Goal: Task Accomplishment & Management: Use online tool/utility

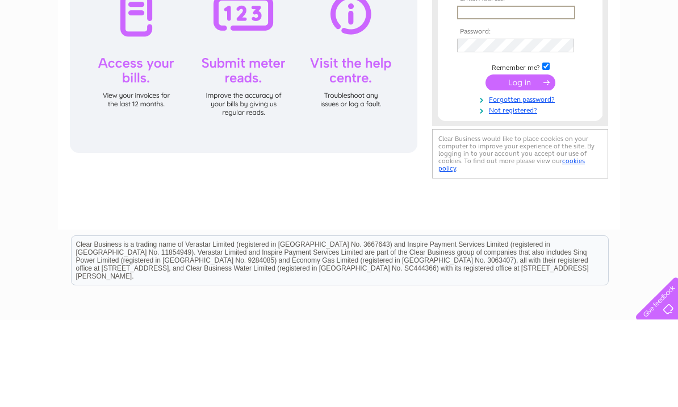
type input "[EMAIL_ADDRESS][DOMAIN_NAME]"
click at [520, 170] on input "submit" at bounding box center [520, 169] width 70 height 16
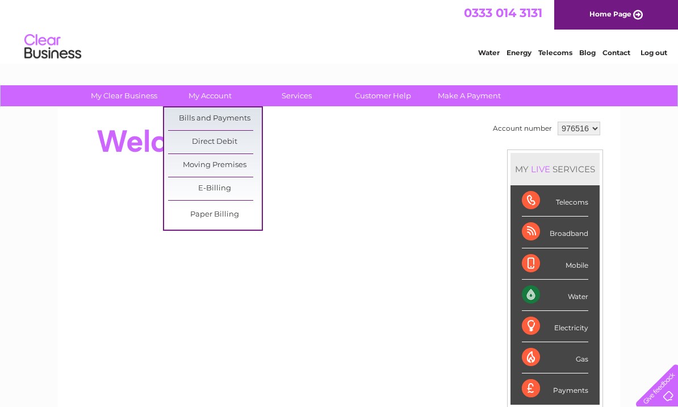
click at [239, 121] on link "Bills and Payments" at bounding box center [215, 118] width 94 height 23
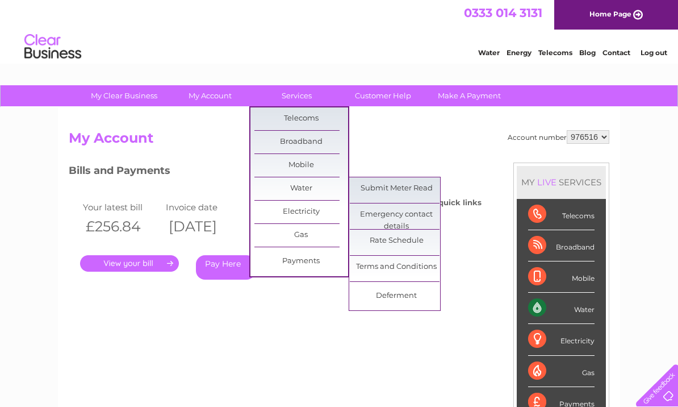
click at [426, 191] on link "Submit Meter Read" at bounding box center [397, 188] width 94 height 23
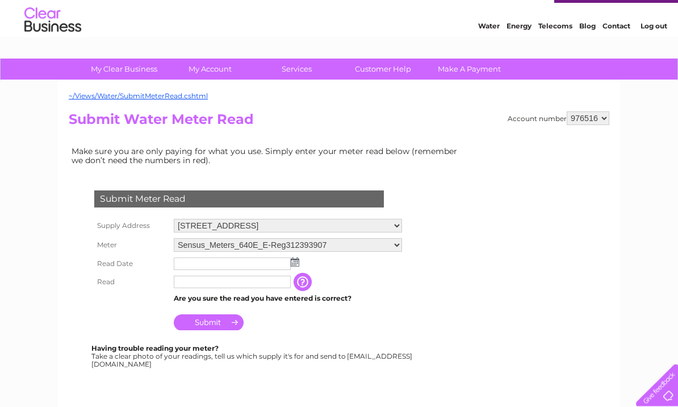
scroll to position [46, 0]
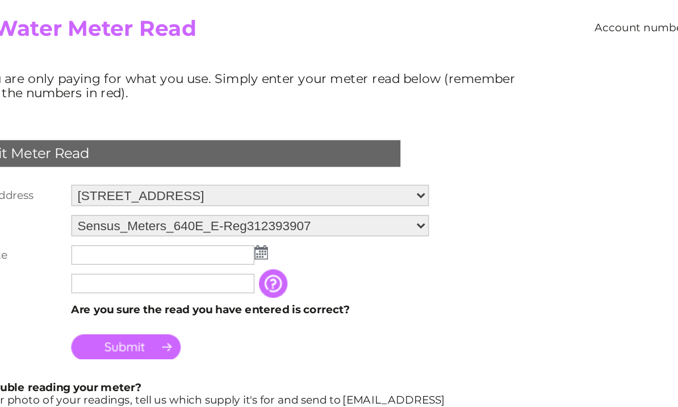
click at [171, 235] on td at bounding box center [288, 244] width 234 height 18
click at [291, 238] on img at bounding box center [295, 242] width 9 height 9
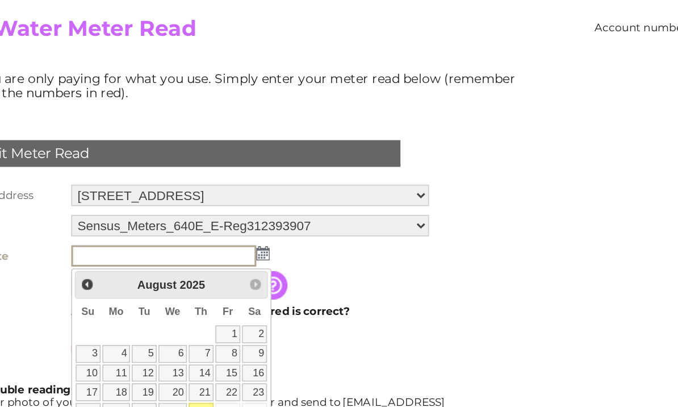
click at [249, 338] on link "28" at bounding box center [257, 343] width 16 height 11
type input "2025/08/28"
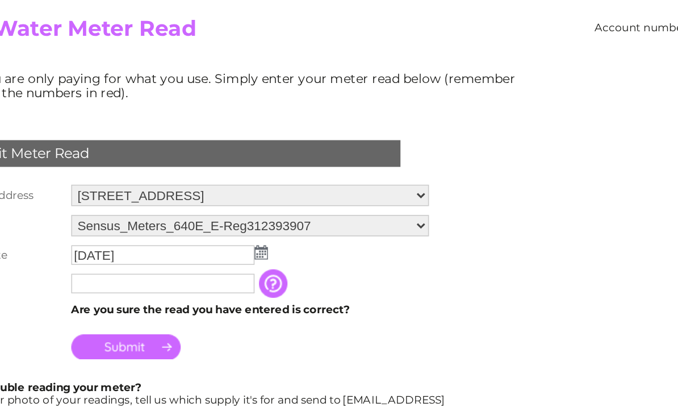
click at [174, 256] on input "text" at bounding box center [232, 262] width 117 height 12
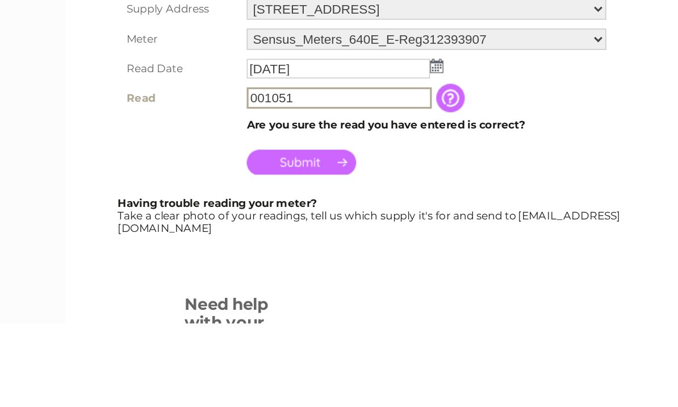
type input "001051"
click at [202, 296] on input "Submit" at bounding box center [209, 304] width 70 height 16
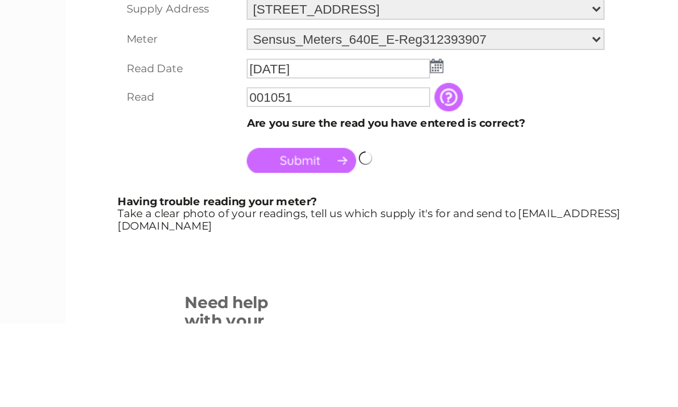
scroll to position [125, 0]
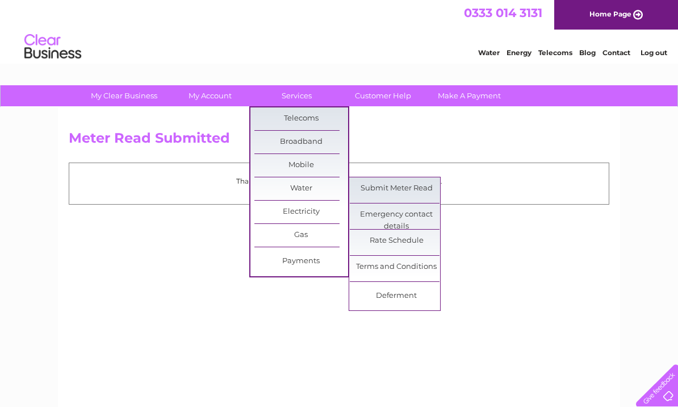
click at [412, 185] on link "Submit Meter Read" at bounding box center [397, 188] width 94 height 23
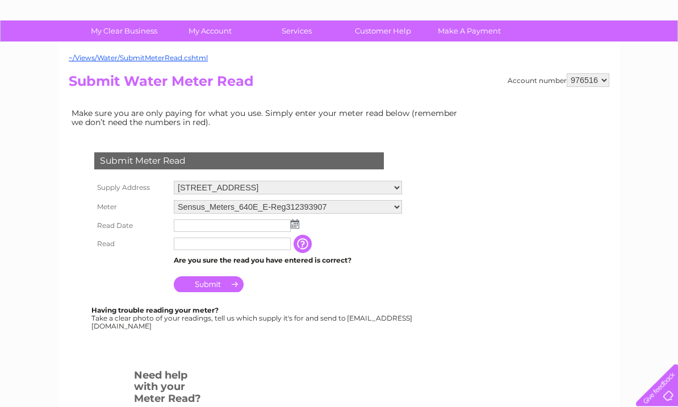
scroll to position [68, 0]
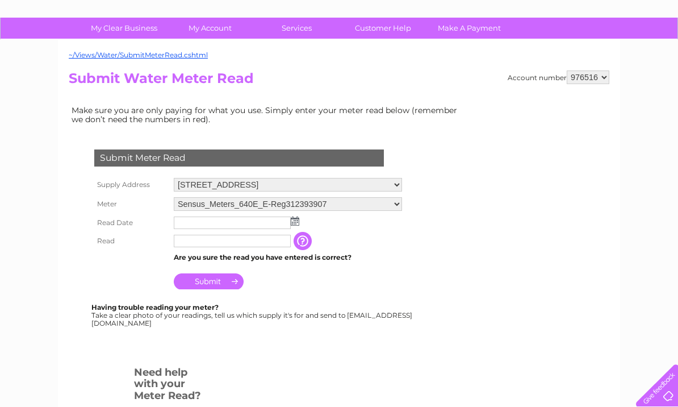
click at [402, 200] on select "Sensus_Meters_640E_E-Reg312393907 Sensus_Meters_640E_E-Reg313279186" at bounding box center [288, 204] width 228 height 14
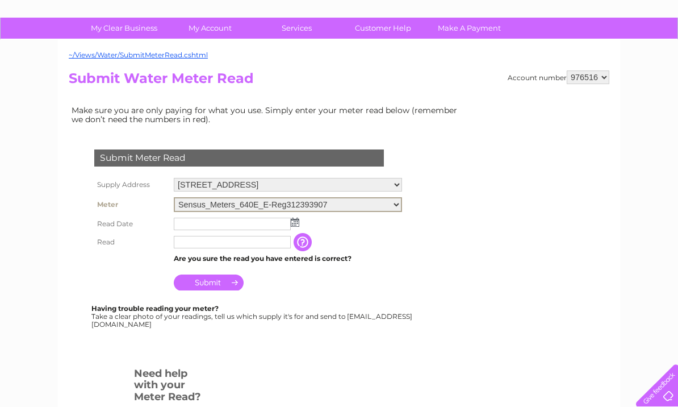
select select "402299"
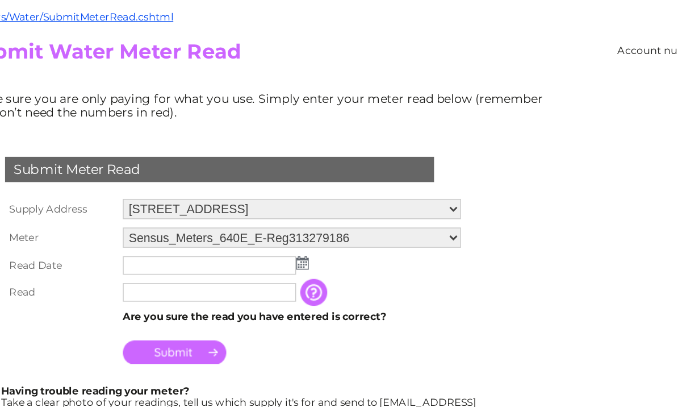
scroll to position [18, 0]
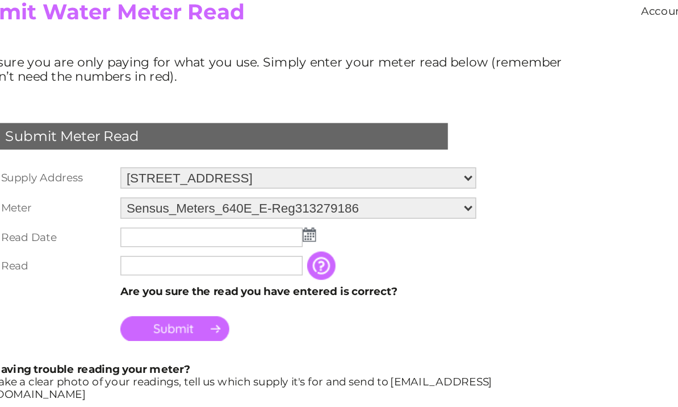
click at [291, 266] on img at bounding box center [295, 270] width 9 height 9
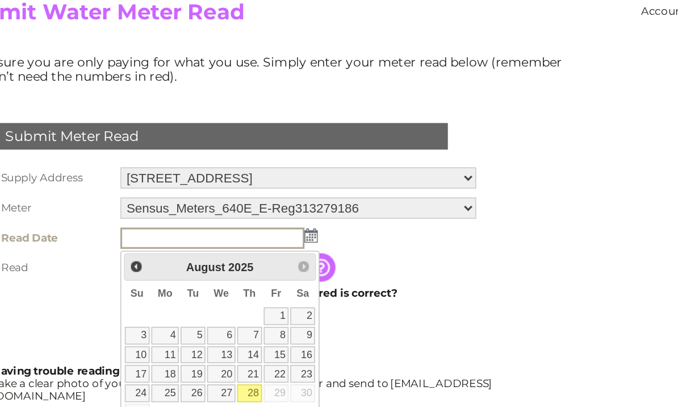
click at [249, 366] on link "28" at bounding box center [257, 371] width 16 height 11
type input "[DATE]"
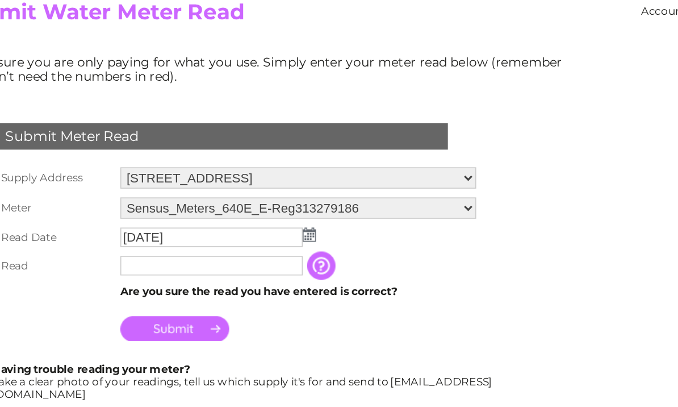
click at [174, 284] on input "text" at bounding box center [232, 290] width 117 height 12
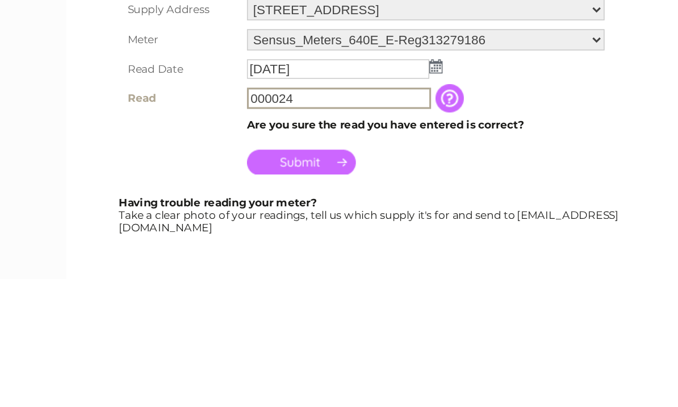
type input "000024"
click at [216, 324] on input "Submit" at bounding box center [209, 332] width 70 height 16
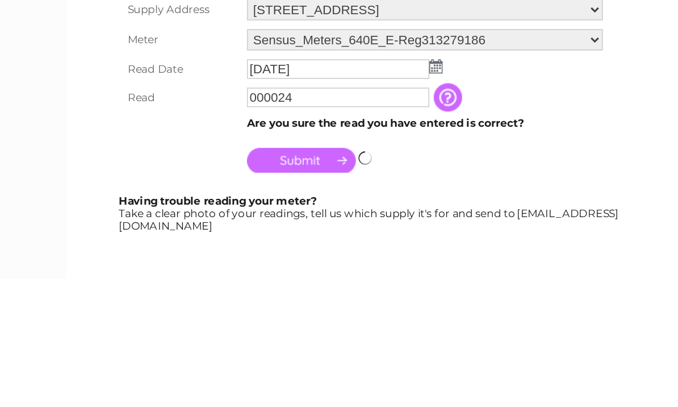
scroll to position [126, 0]
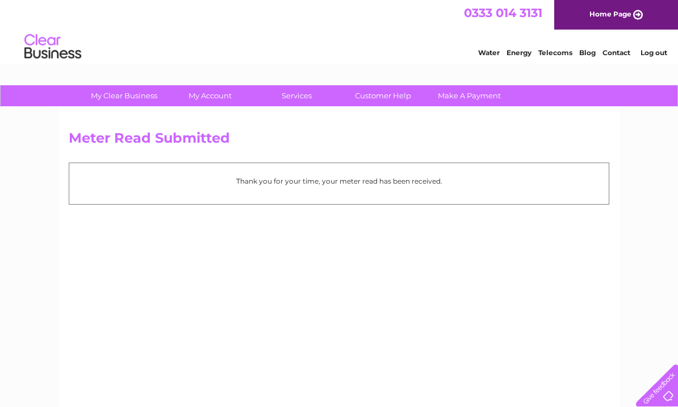
click at [656, 66] on div "Water Energy Telecoms Blog Contact Log out" at bounding box center [339, 48] width 678 height 37
click at [647, 56] on link "Log out" at bounding box center [653, 52] width 27 height 9
